Goal: Obtain resource: Obtain resource

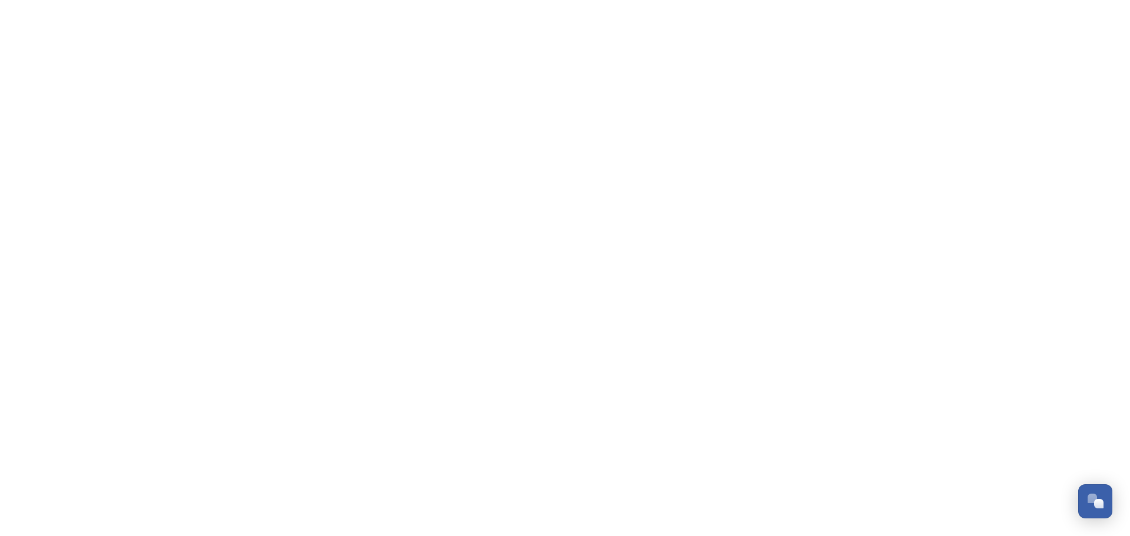
scroll to position [281, 0]
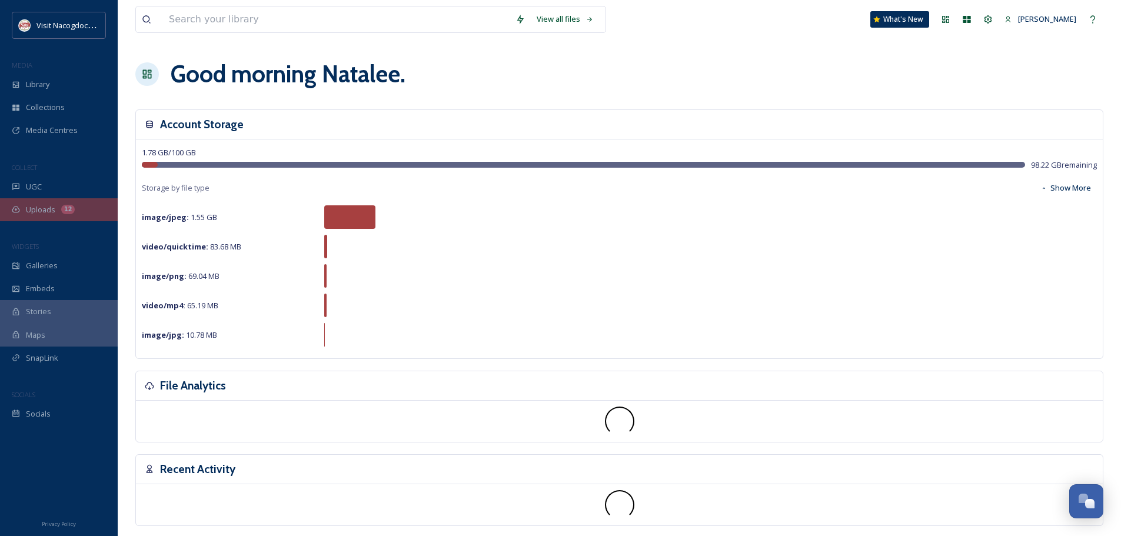
click at [44, 214] on span "Uploads" at bounding box center [40, 209] width 29 height 11
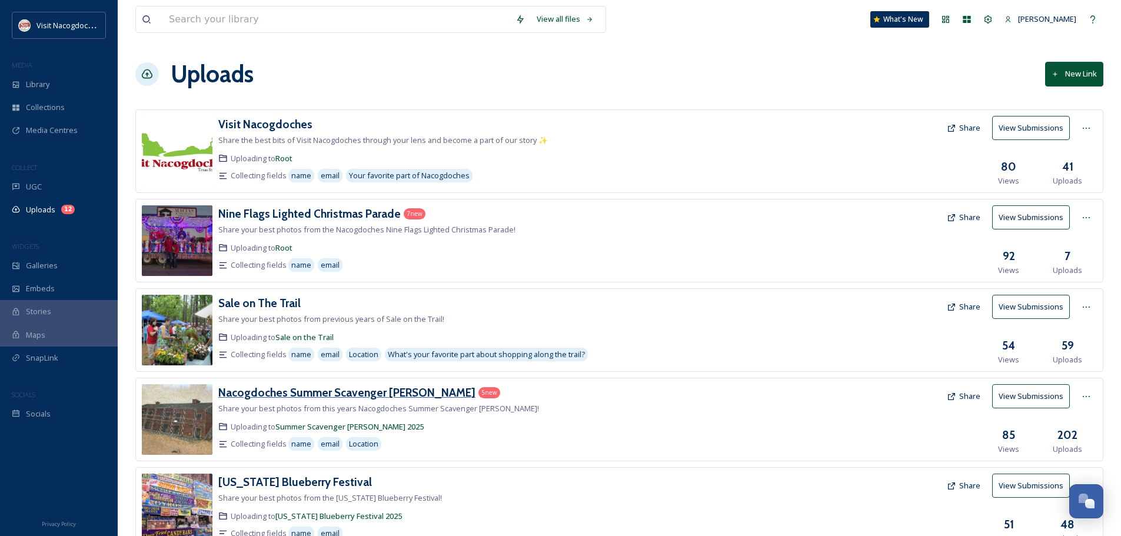
click at [364, 387] on h3 "Nacogdoches Summer Scavenger [PERSON_NAME]" at bounding box center [346, 393] width 257 height 14
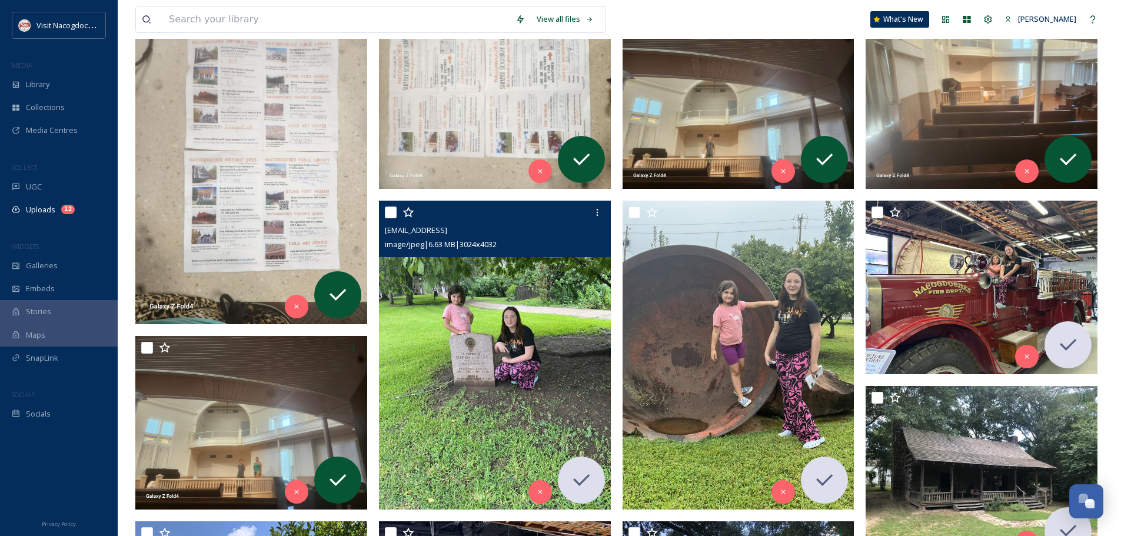
scroll to position [235, 0]
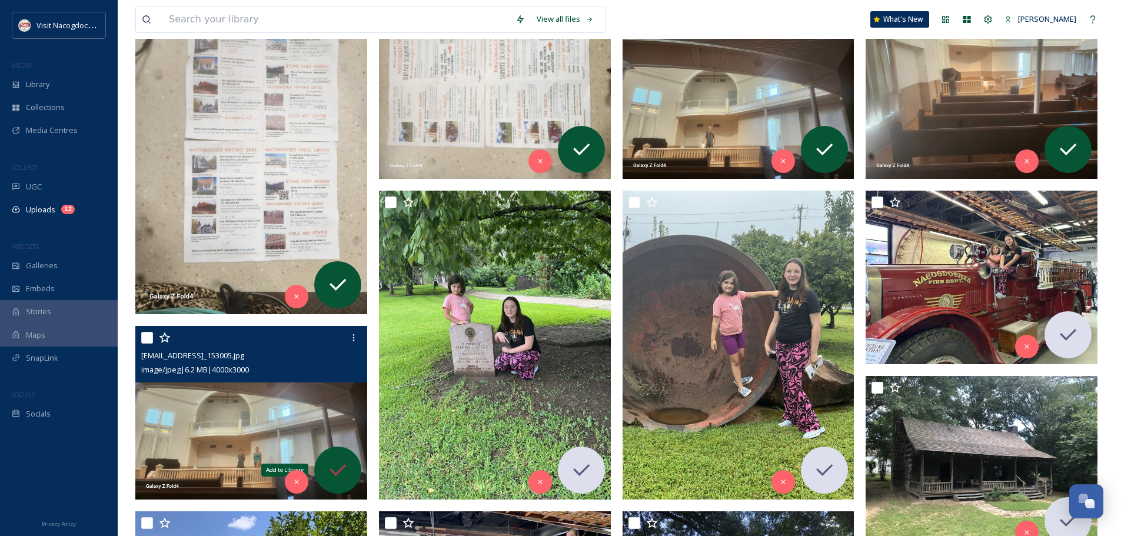
click at [345, 466] on icon at bounding box center [338, 470] width 16 height 12
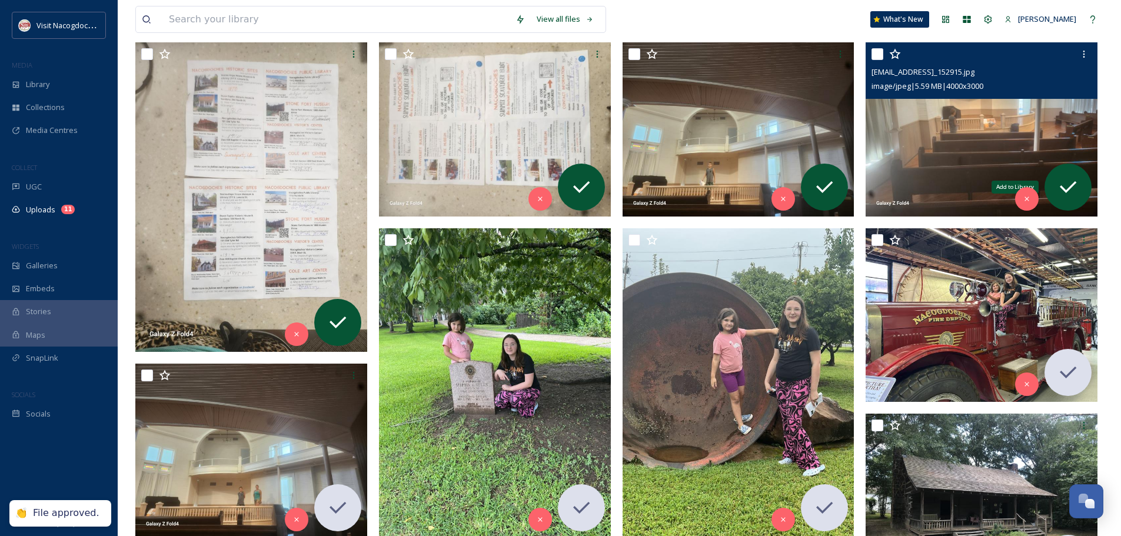
scroll to position [177, 0]
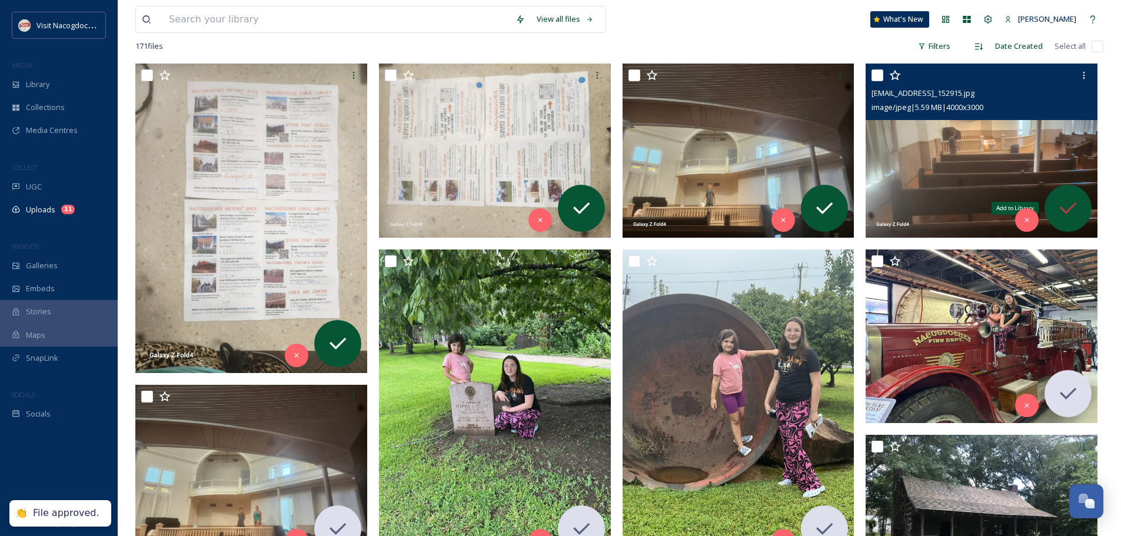
drag, startPoint x: 1078, startPoint y: 208, endPoint x: 1070, endPoint y: 208, distance: 7.7
click at [1070, 208] on icon at bounding box center [1068, 209] width 24 height 24
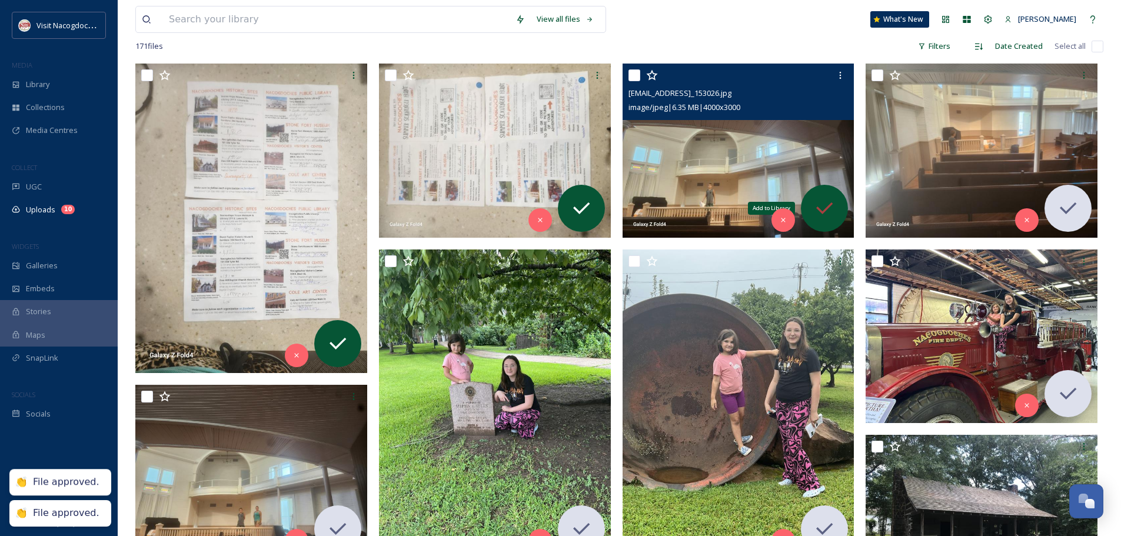
click at [842, 205] on div "Add to Library" at bounding box center [824, 208] width 47 height 47
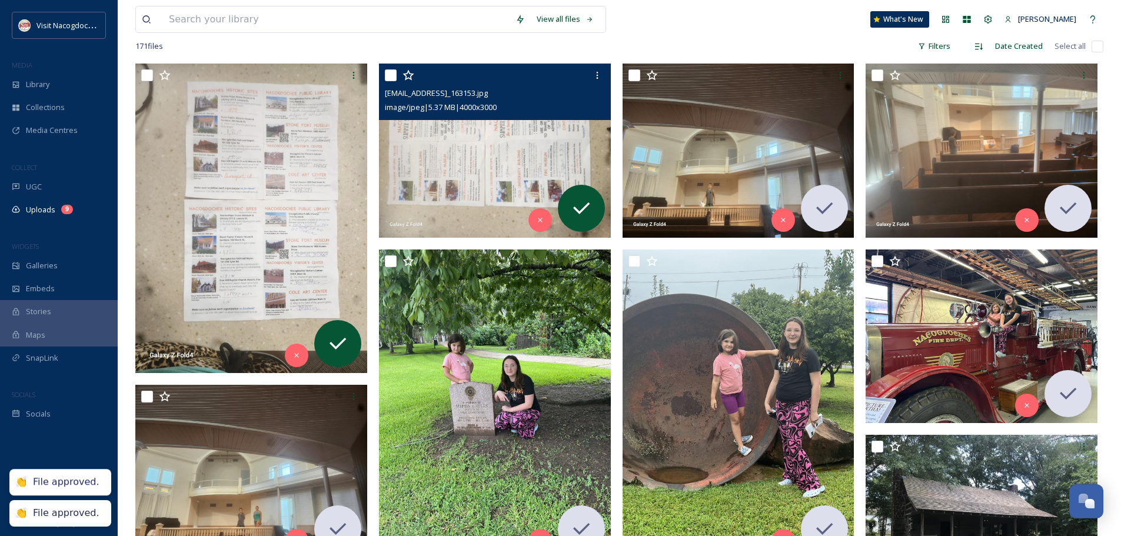
click at [471, 152] on img at bounding box center [495, 151] width 232 height 174
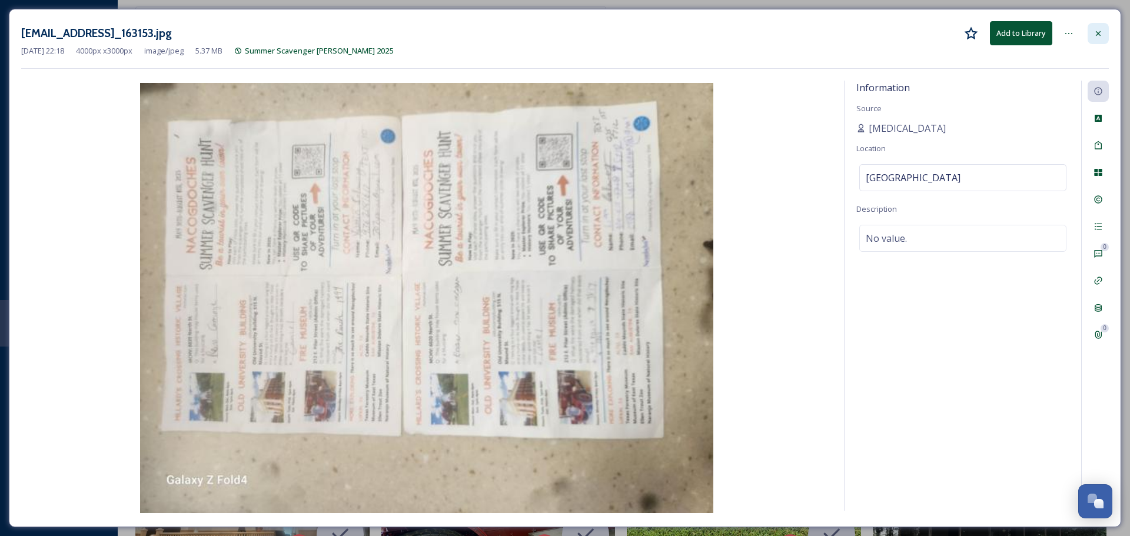
click at [1098, 32] on icon at bounding box center [1098, 33] width 9 height 9
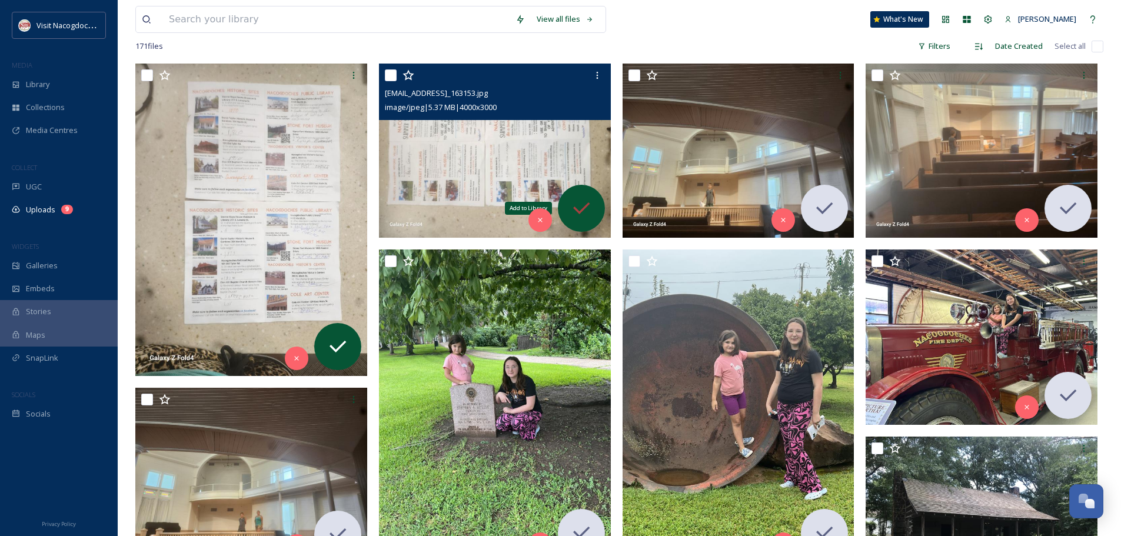
click at [584, 202] on icon at bounding box center [582, 209] width 24 height 24
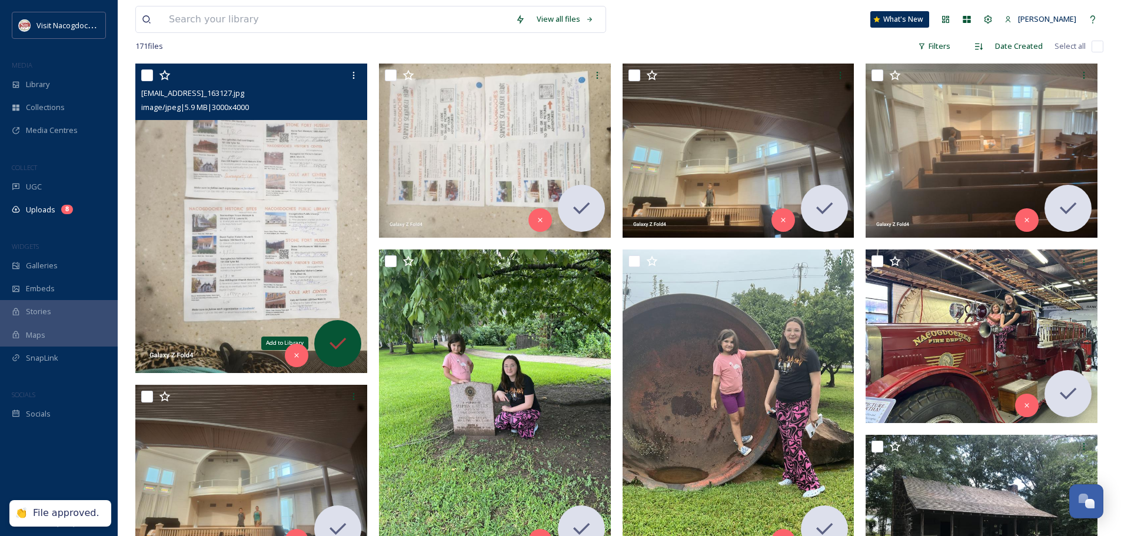
click at [348, 326] on div "Add to Library" at bounding box center [337, 343] width 47 height 47
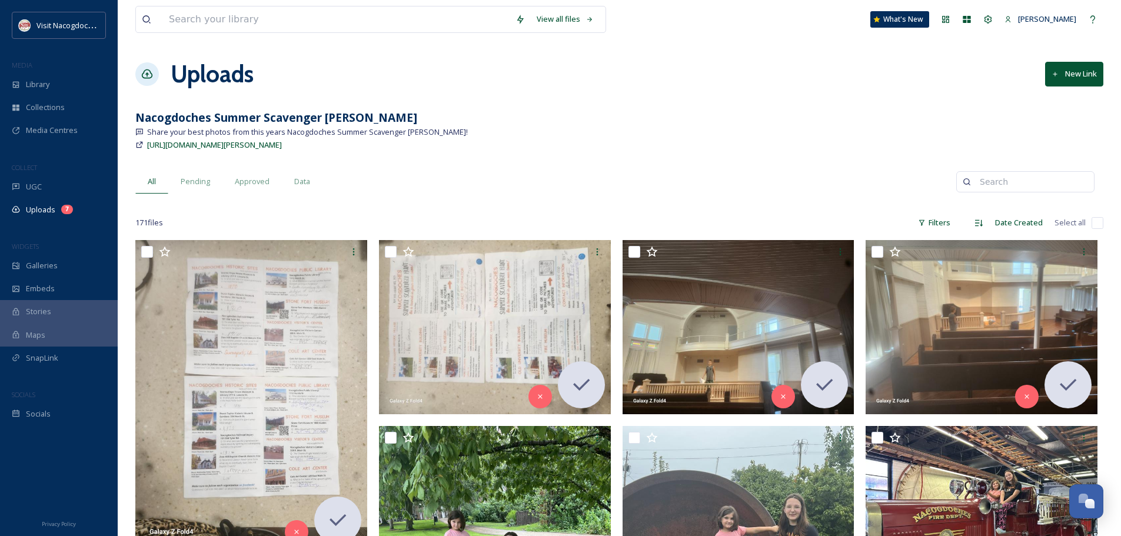
click at [553, 127] on div "Share your best photos from this years Nacogdoches Summer Scavenger [PERSON_NAM…" at bounding box center [619, 132] width 968 height 11
